Goal: Task Accomplishment & Management: Use online tool/utility

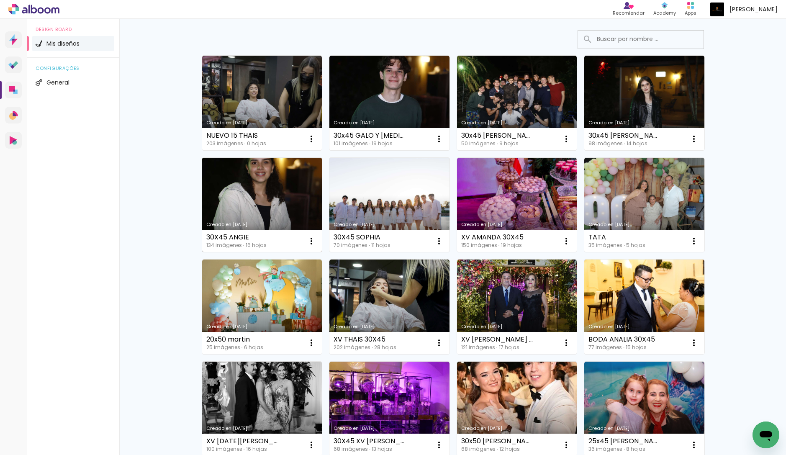
scroll to position [55, 0]
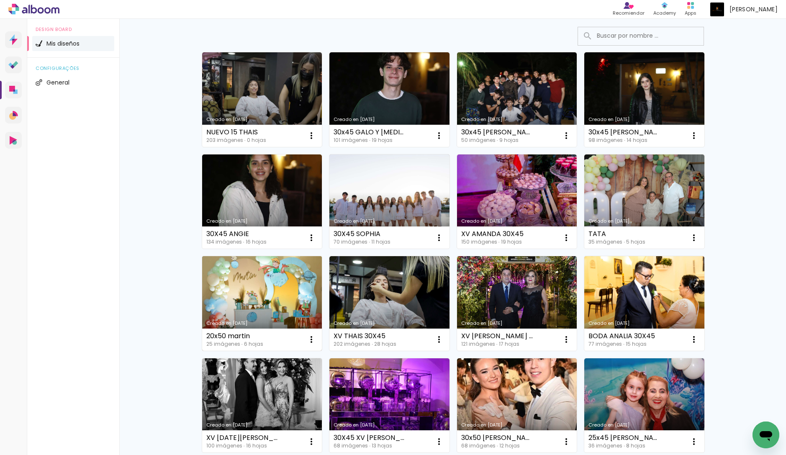
click at [239, 293] on link "Creado en [DATE]" at bounding box center [262, 303] width 120 height 95
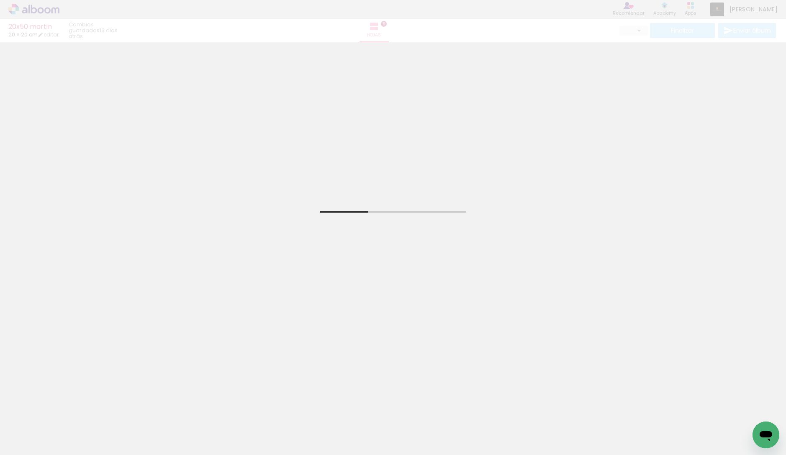
click at [27, 446] on span "Añadir Fotos" at bounding box center [25, 443] width 16 height 9
click at [0, 0] on input "file" at bounding box center [0, 0] width 0 height 0
